Goal: Information Seeking & Learning: Learn about a topic

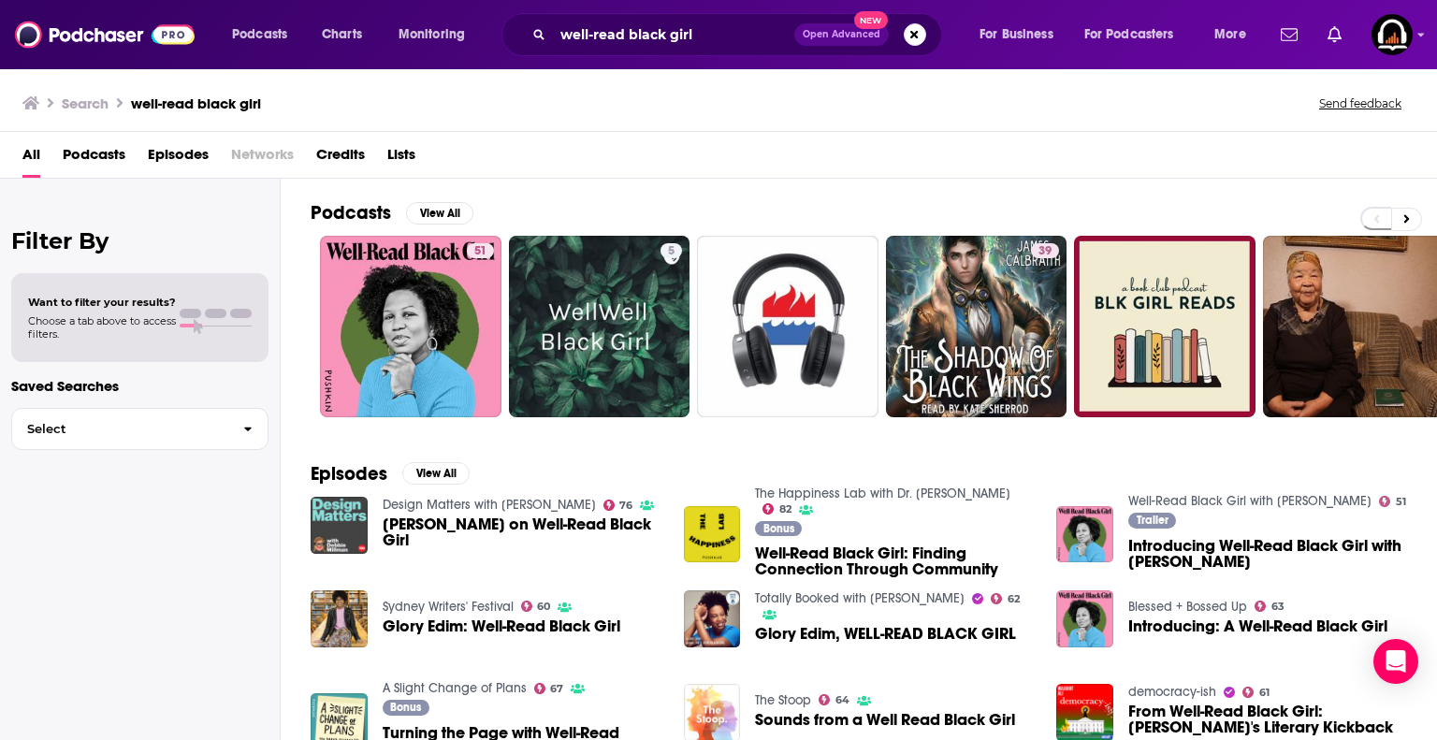
click at [860, 169] on div "All Podcasts Episodes Networks Credits Lists" at bounding box center [722, 158] width 1400 height 38
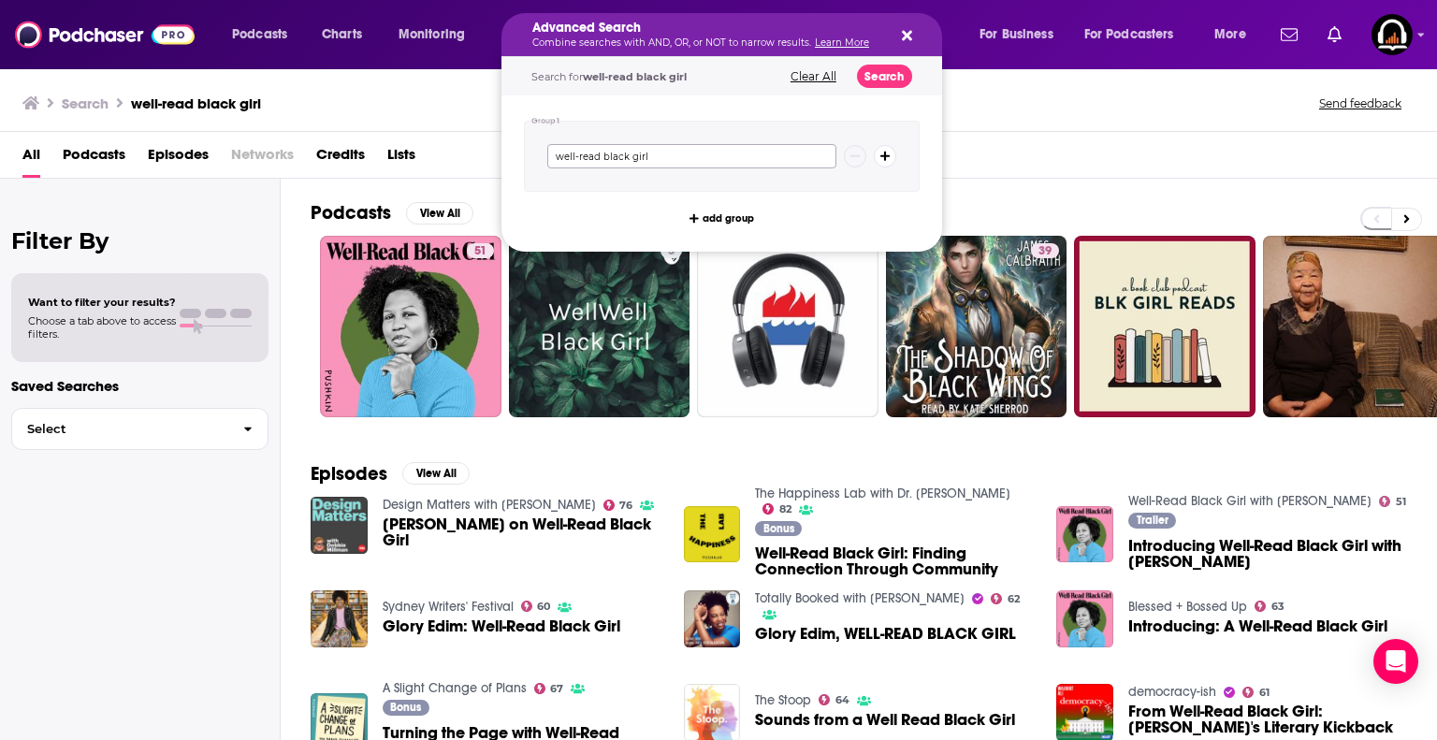
drag, startPoint x: 688, startPoint y: 156, endPoint x: 472, endPoint y: 141, distance: 216.7
click at [472, 141] on div "Podcasts Charts Monitoring Advanced Search Combine searches with AND, OR, or NO…" at bounding box center [718, 370] width 1437 height 740
type input "dare to lead"
click at [883, 79] on button "Search" at bounding box center [884, 76] width 55 height 23
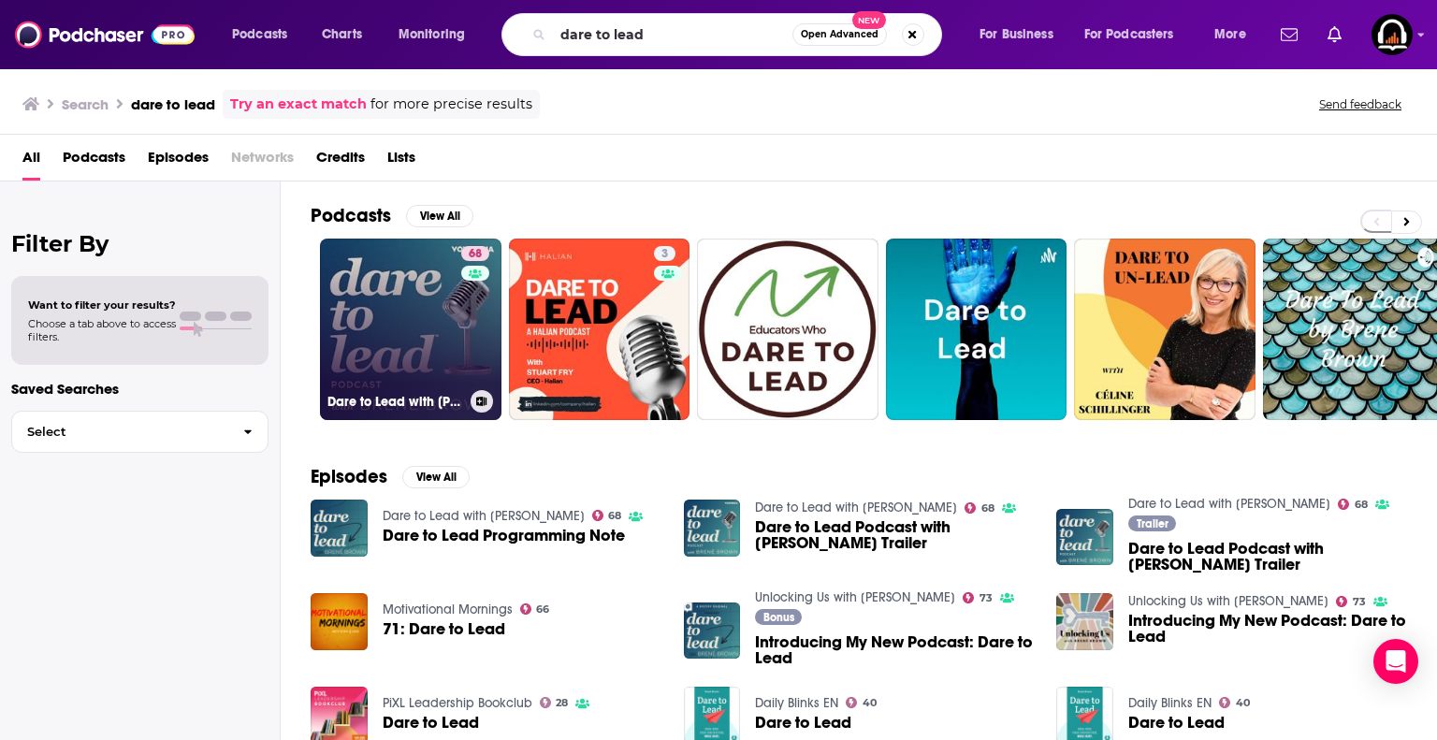
click at [415, 338] on link "68 Dare to Lead with [PERSON_NAME]" at bounding box center [411, 330] width 182 height 182
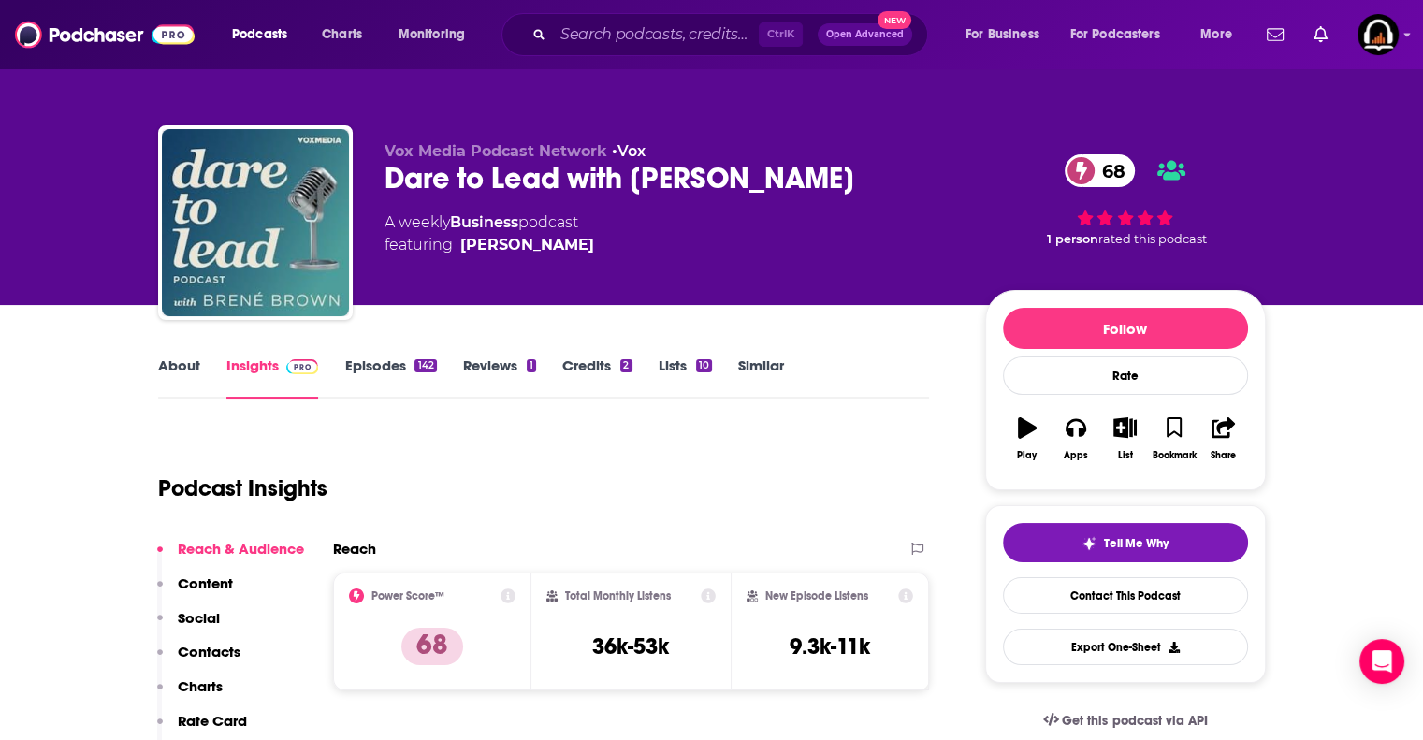
click at [393, 377] on link "Episodes 142" at bounding box center [390, 378] width 92 height 43
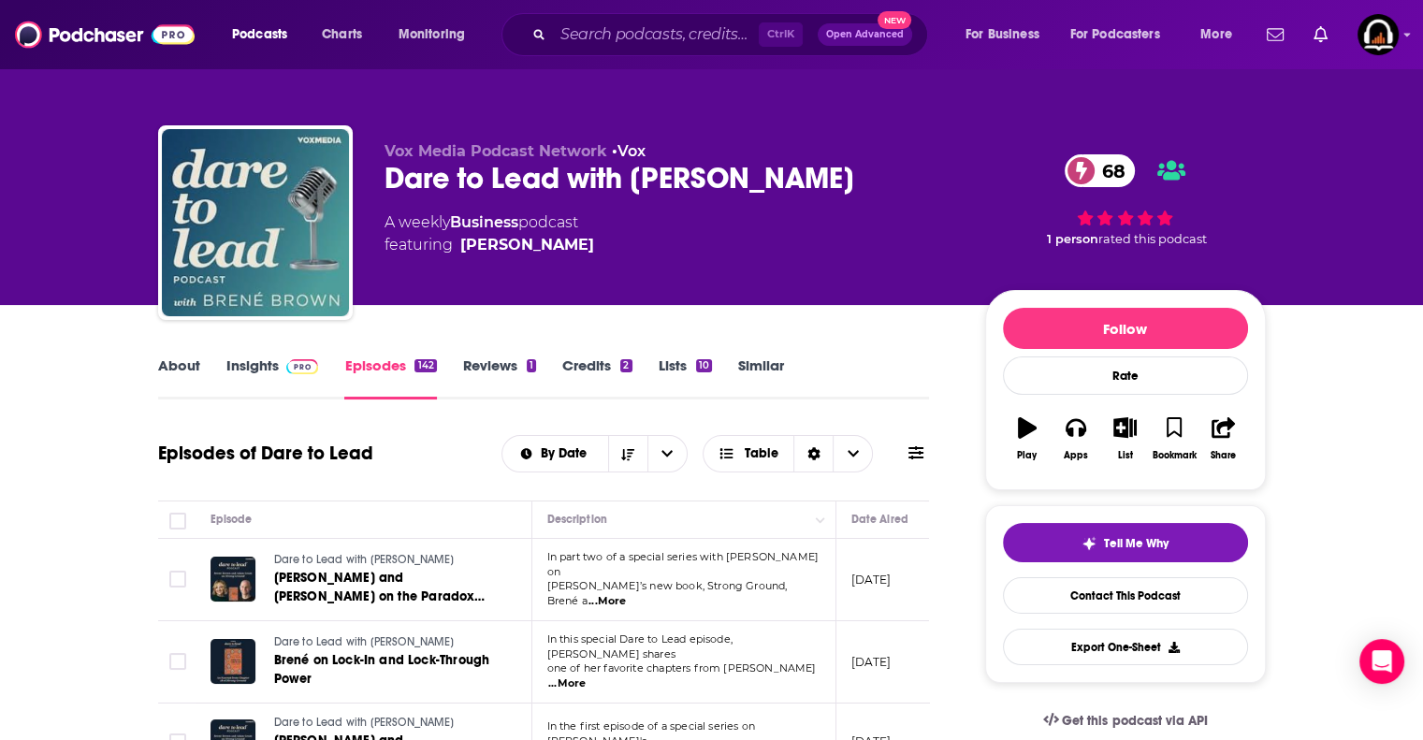
click at [162, 376] on link "About" at bounding box center [179, 378] width 42 height 43
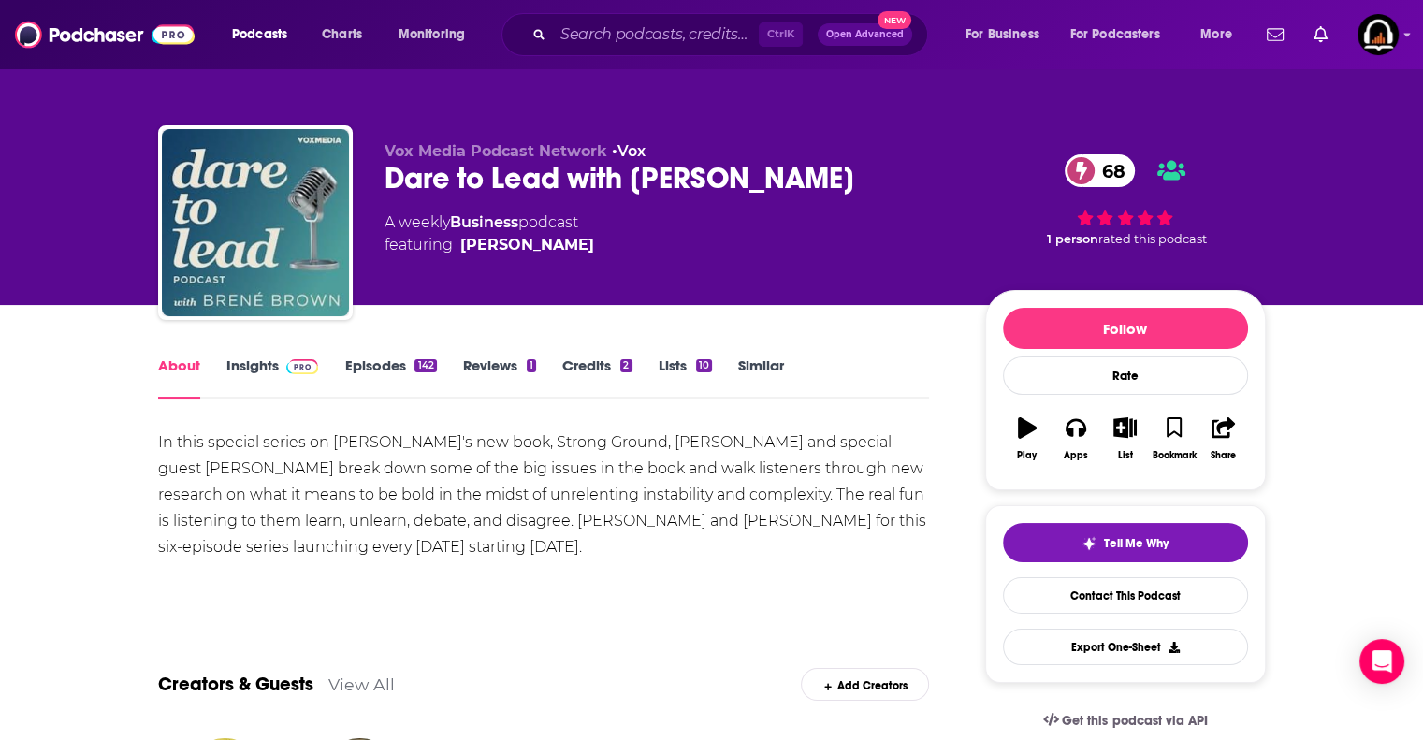
click at [256, 366] on link "Insights" at bounding box center [272, 378] width 93 height 43
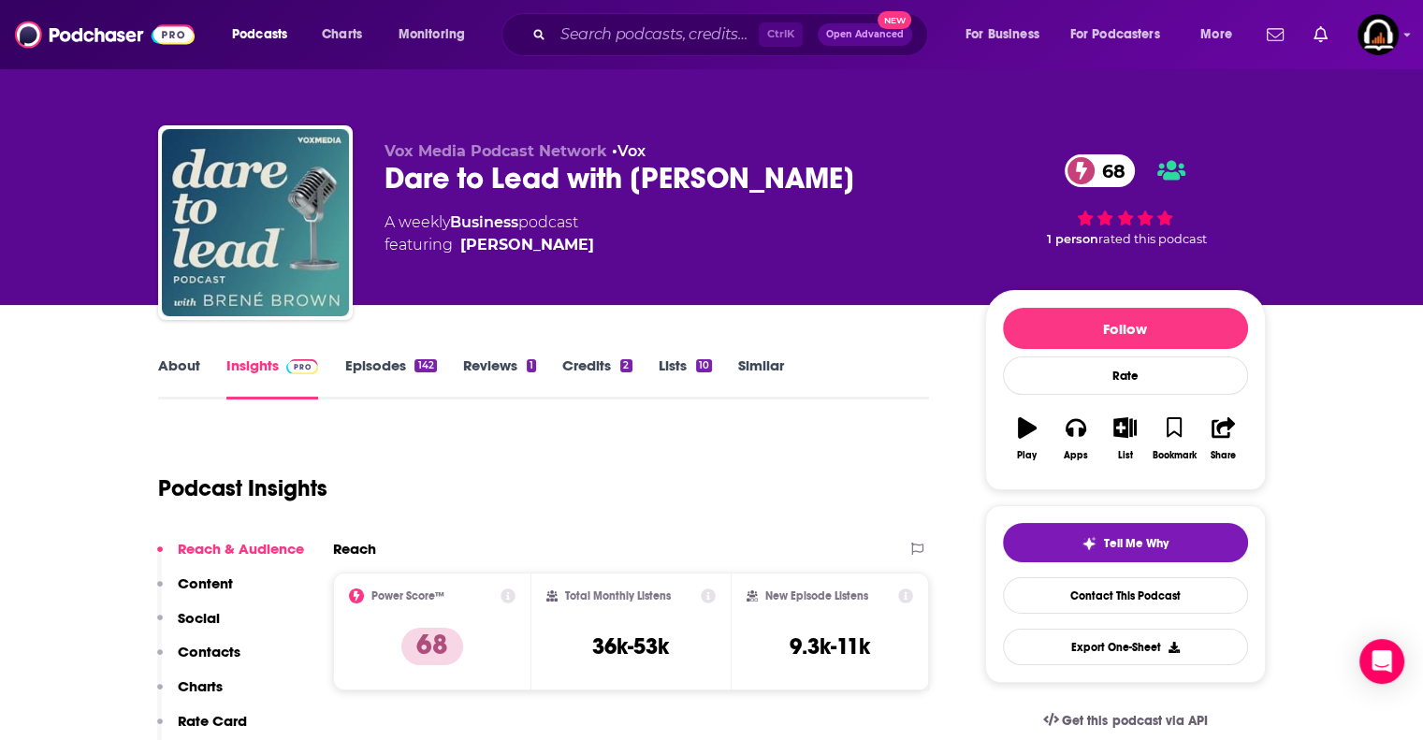
scroll to position [157, 0]
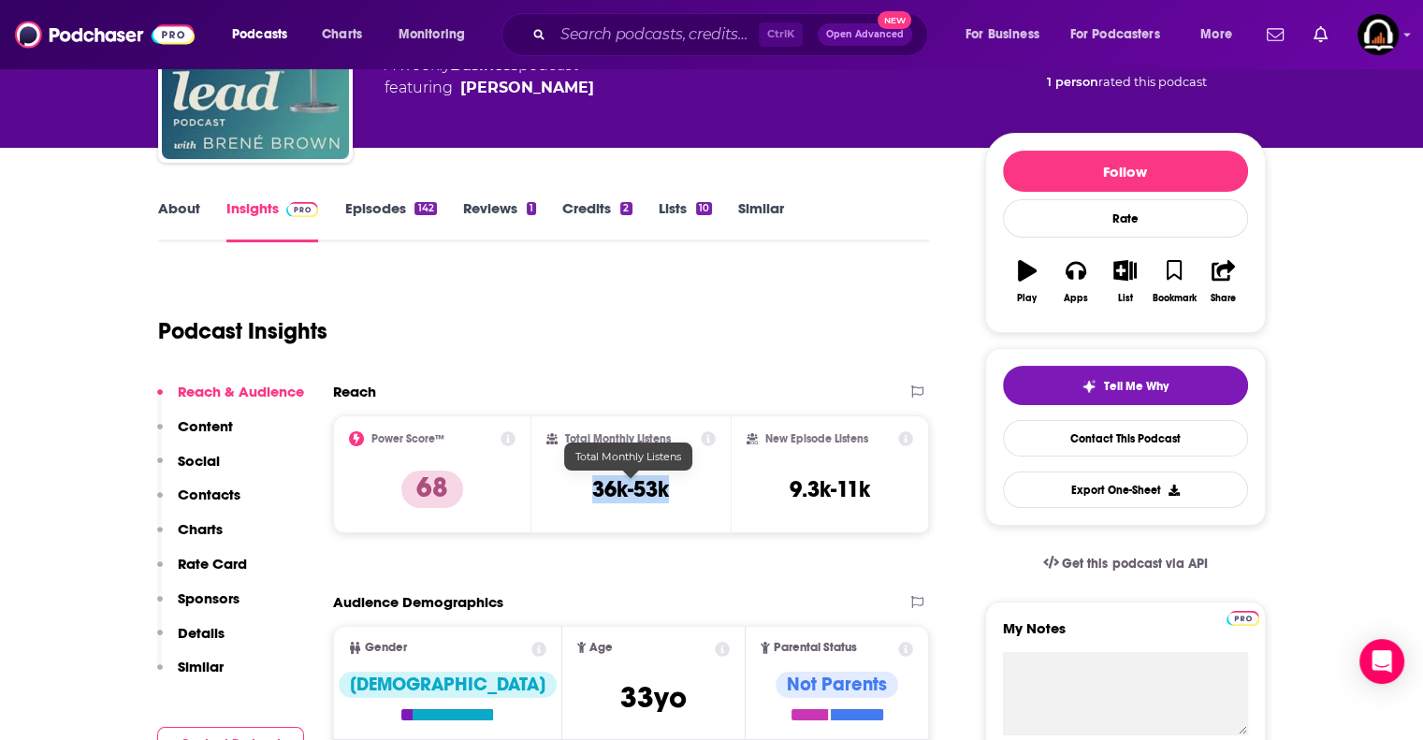
drag, startPoint x: 677, startPoint y: 502, endPoint x: 594, endPoint y: 488, distance: 83.5
click at [594, 488] on div "Total Monthly Listens 36k-53k" at bounding box center [630, 474] width 169 height 86
copy h3 "36k-53k"
